Goal: Task Accomplishment & Management: Manage account settings

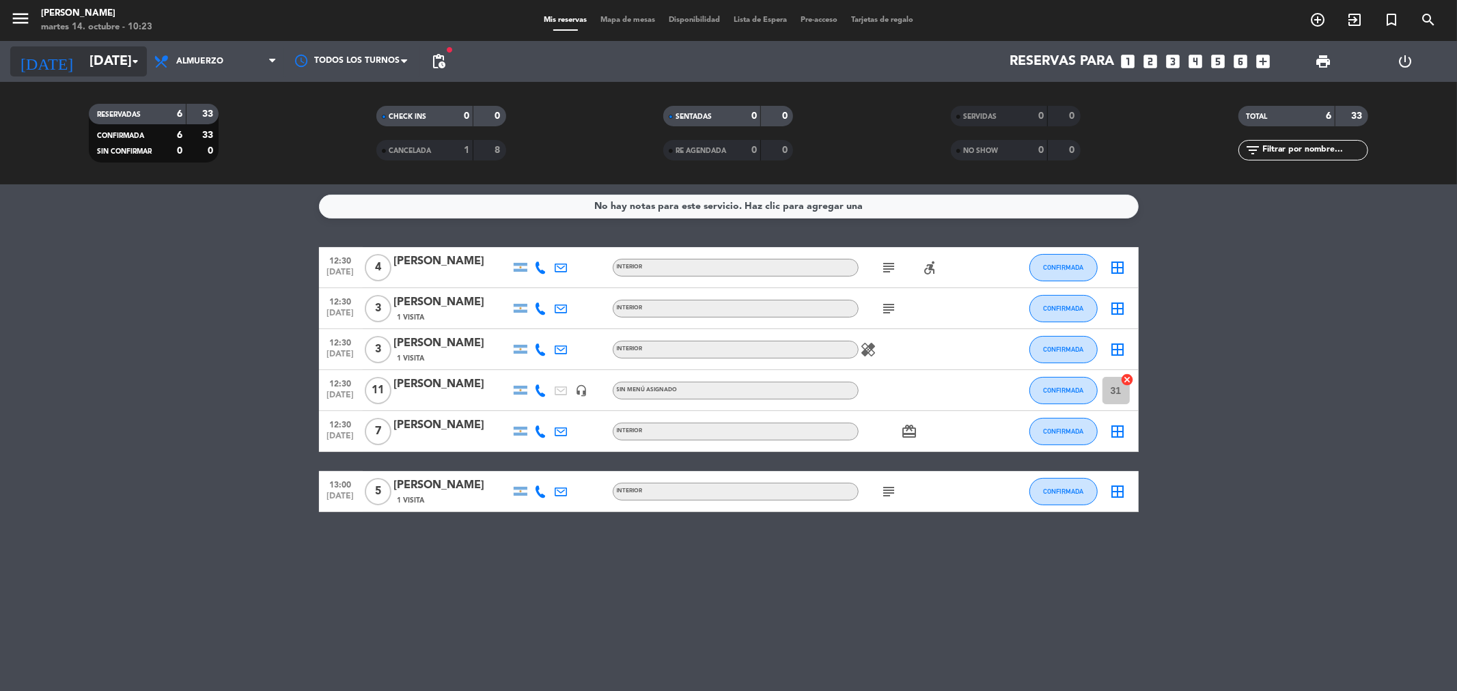
click at [83, 53] on input "[DATE]" at bounding box center [170, 61] width 174 height 30
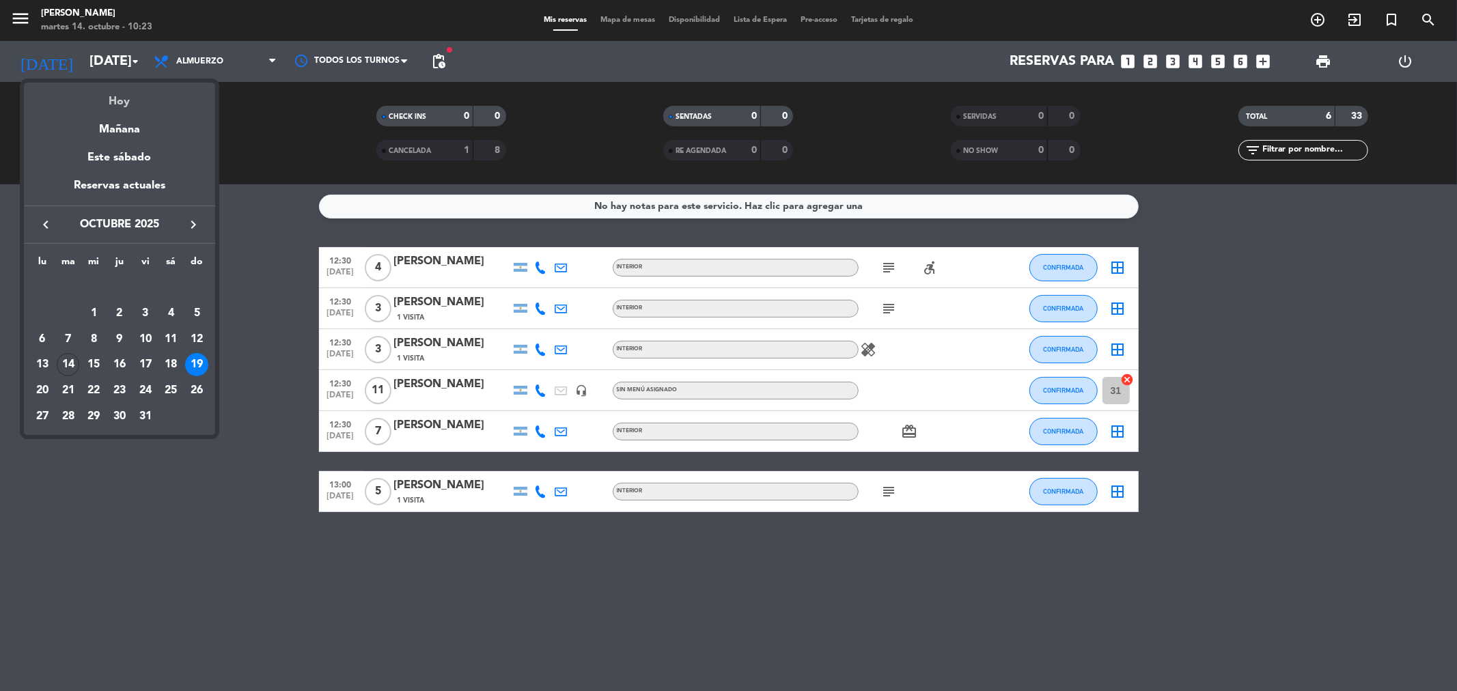
click at [99, 97] on div "Hoy" at bounding box center [119, 97] width 191 height 28
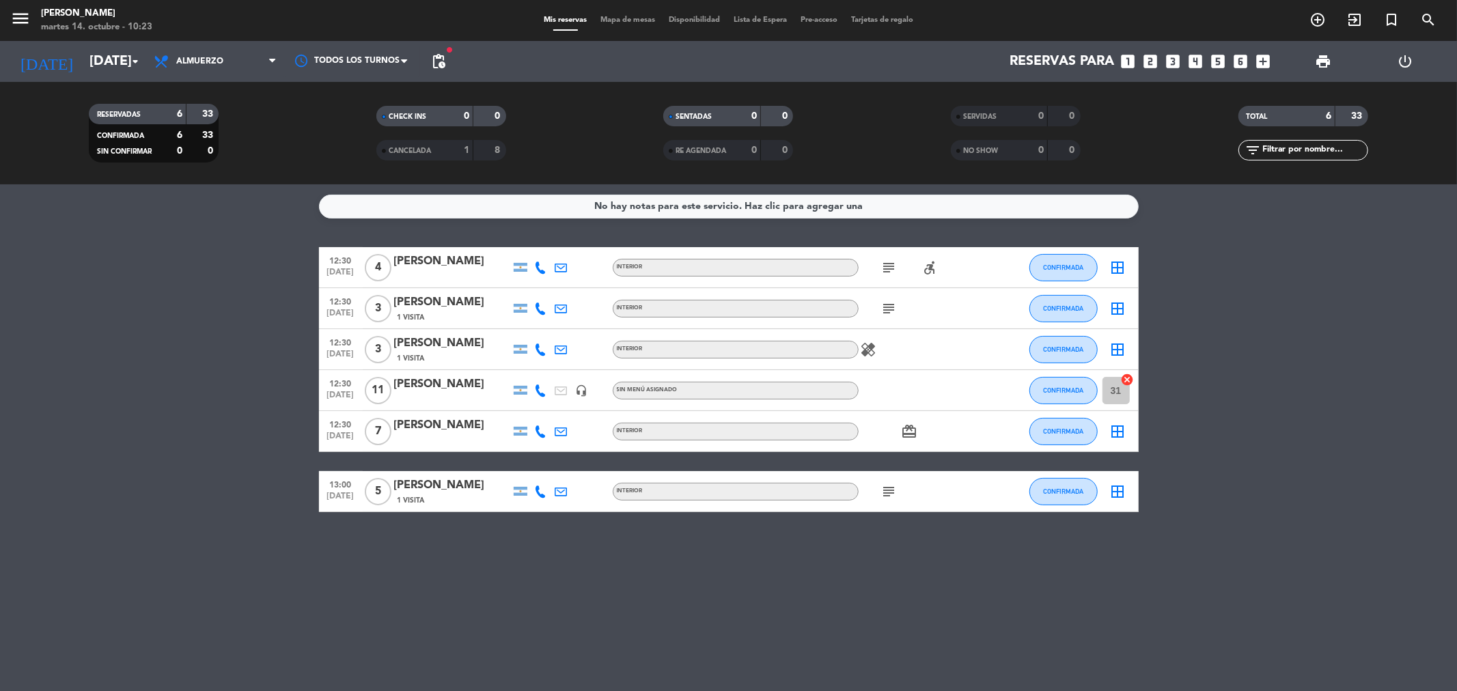
type input "[DATE]"
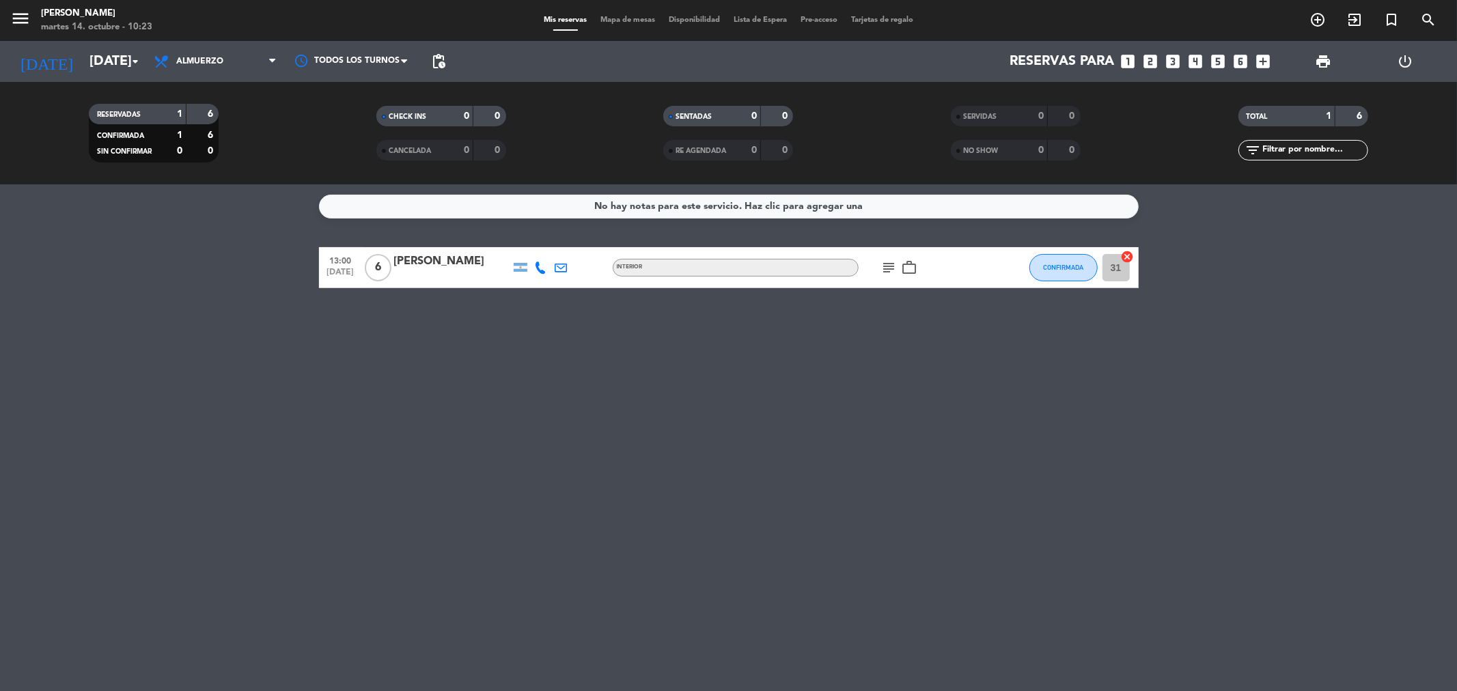
click at [960, 267] on div "subject work_outline" at bounding box center [920, 267] width 123 height 40
click at [905, 272] on icon "work_outline" at bounding box center [910, 268] width 16 height 16
click at [887, 269] on icon "subject" at bounding box center [889, 268] width 16 height 16
click at [945, 262] on div "subject Quisiera la mesa que esta mas privada para poder tener una reunión de t…" at bounding box center [920, 267] width 123 height 40
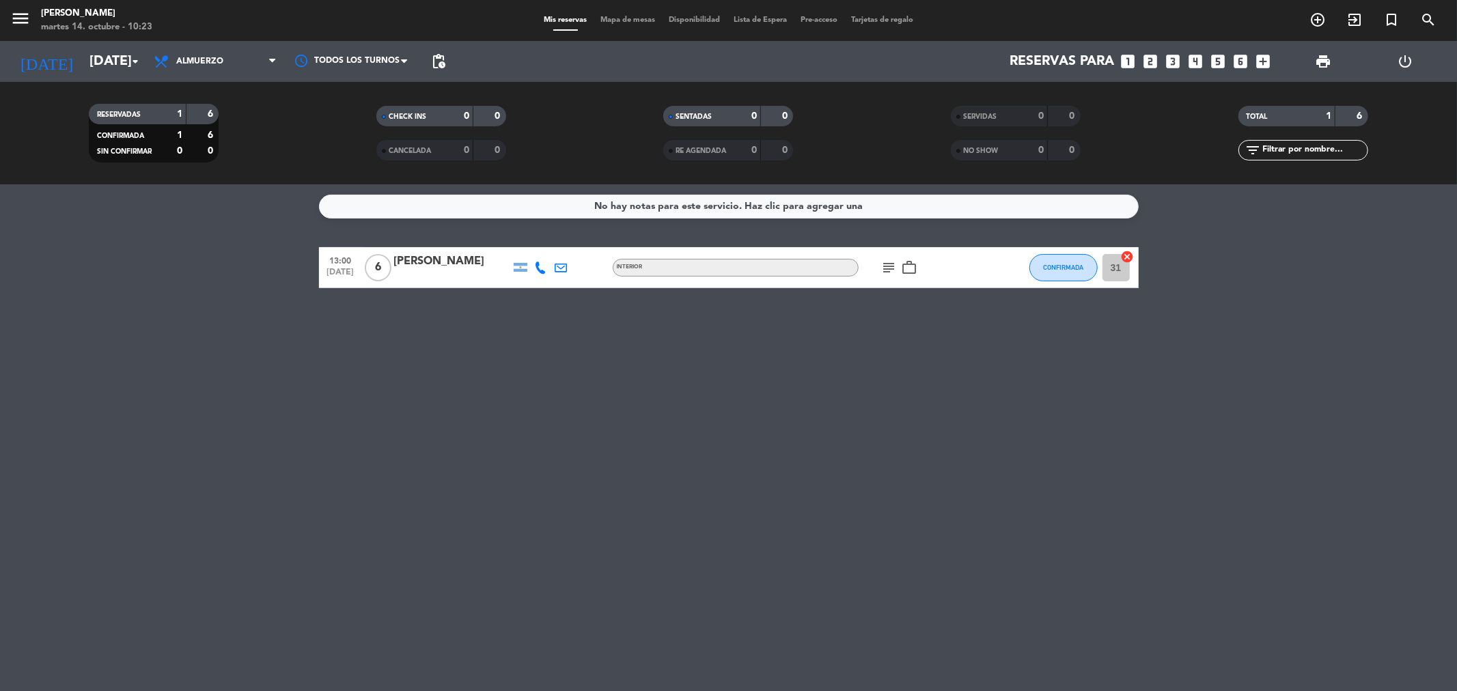
click at [448, 263] on div "[PERSON_NAME]" at bounding box center [452, 262] width 116 height 18
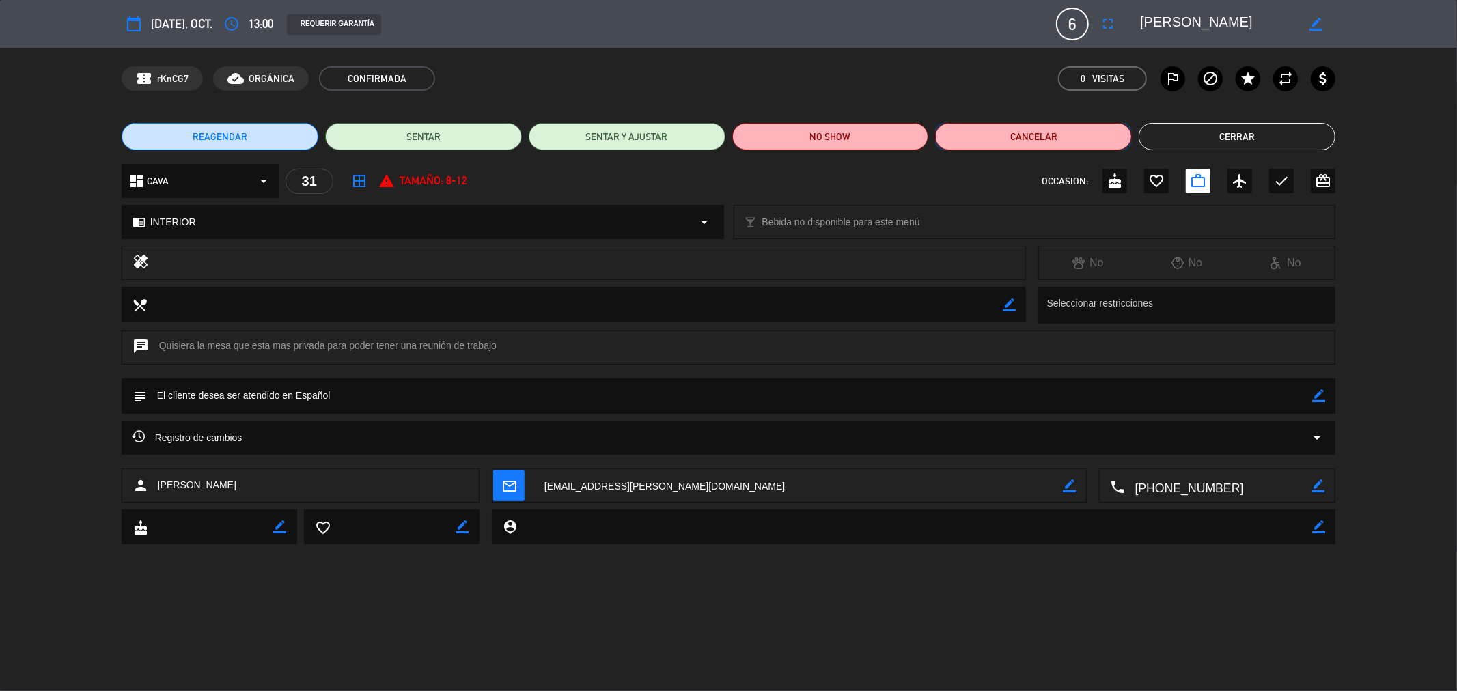
click at [985, 133] on button "Cancelar" at bounding box center [1033, 136] width 197 height 27
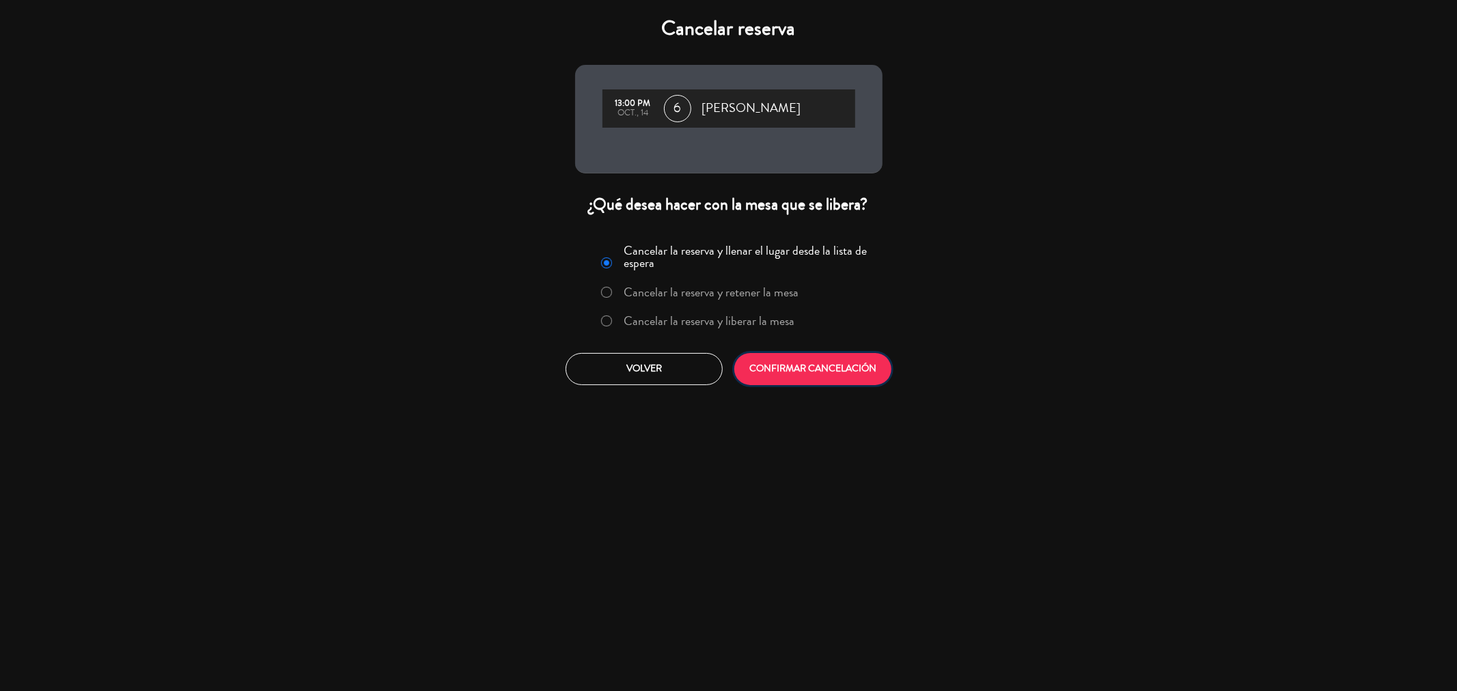
click at [823, 361] on button "CONFIRMAR CANCELACIÓN" at bounding box center [812, 369] width 157 height 32
